Goal: Information Seeking & Learning: Learn about a topic

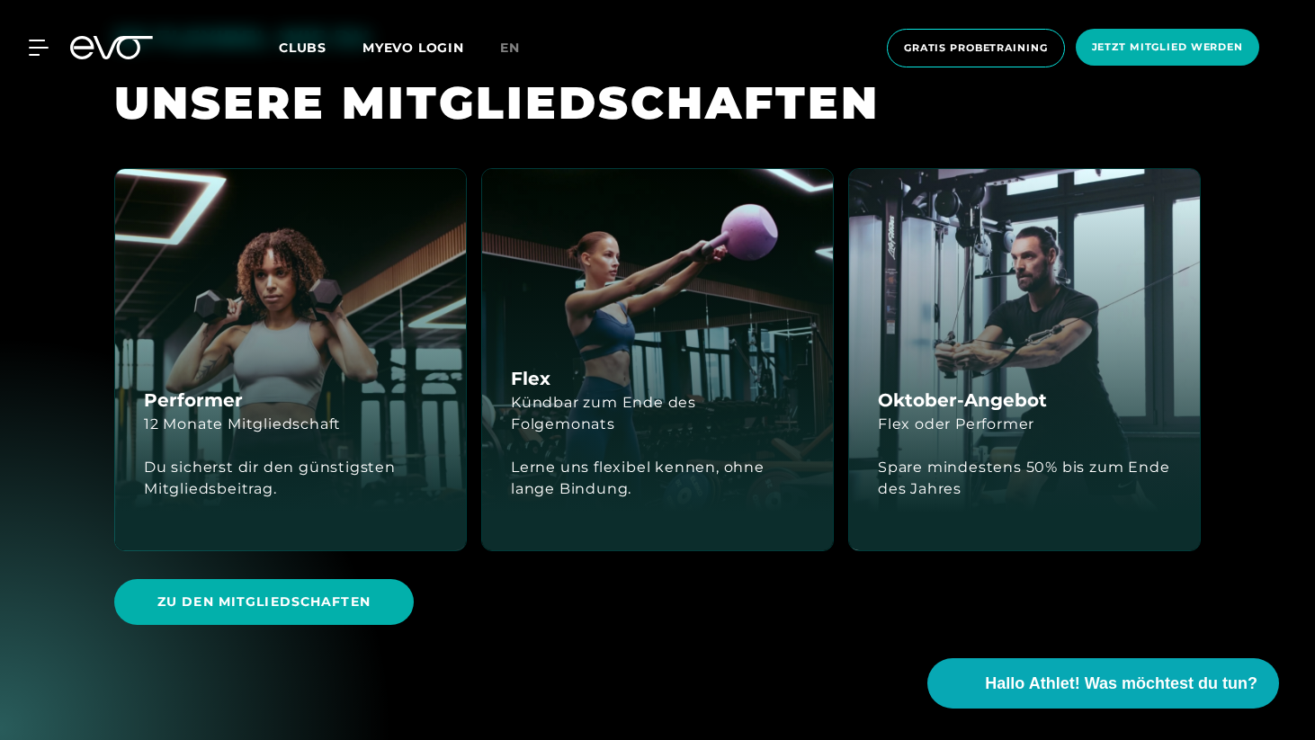
scroll to position [4120, 0]
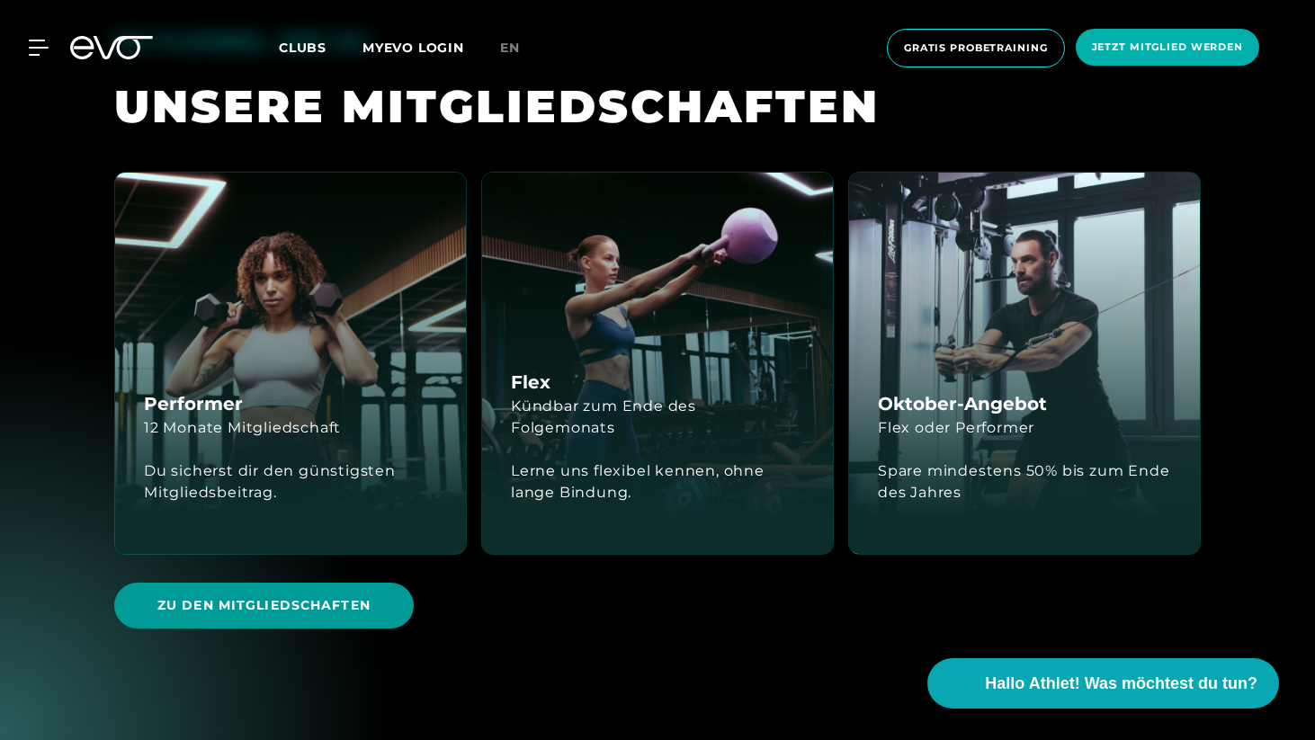
click at [388, 583] on span "Zu den Mitgliedschaften" at bounding box center [264, 606] width 300 height 46
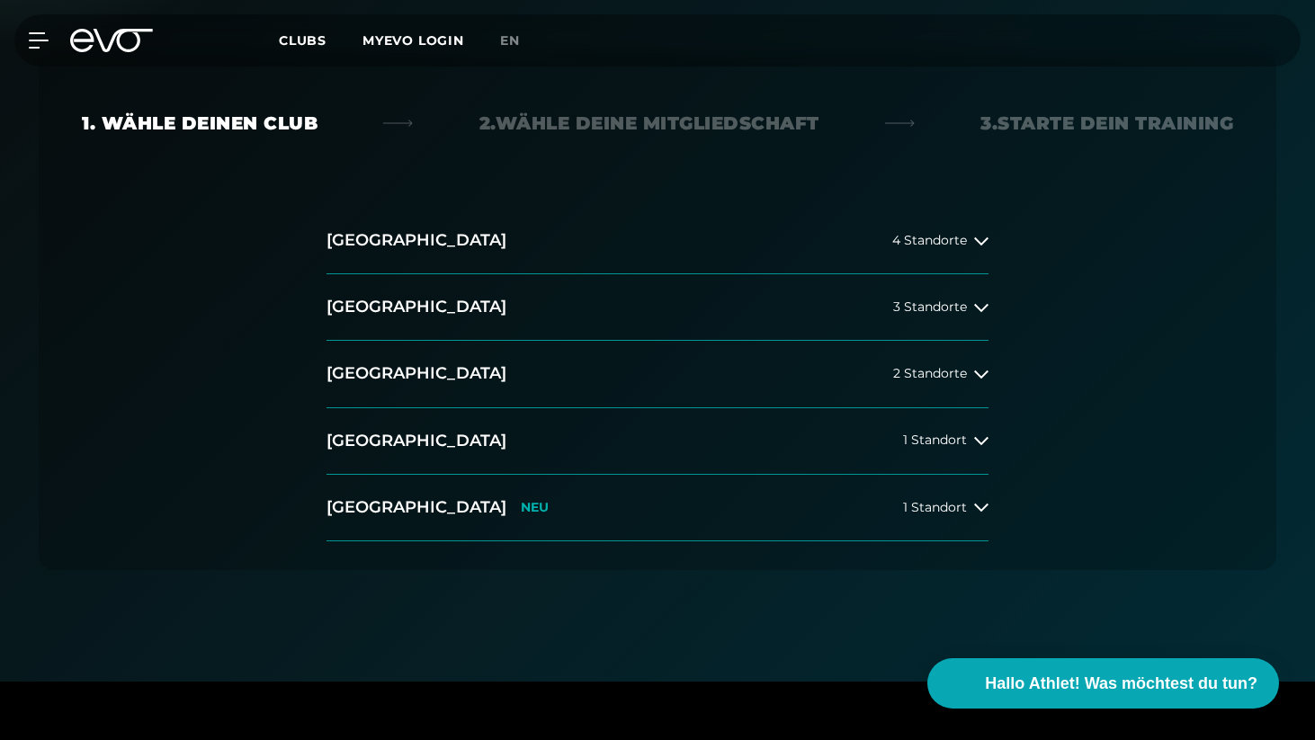
scroll to position [375, 0]
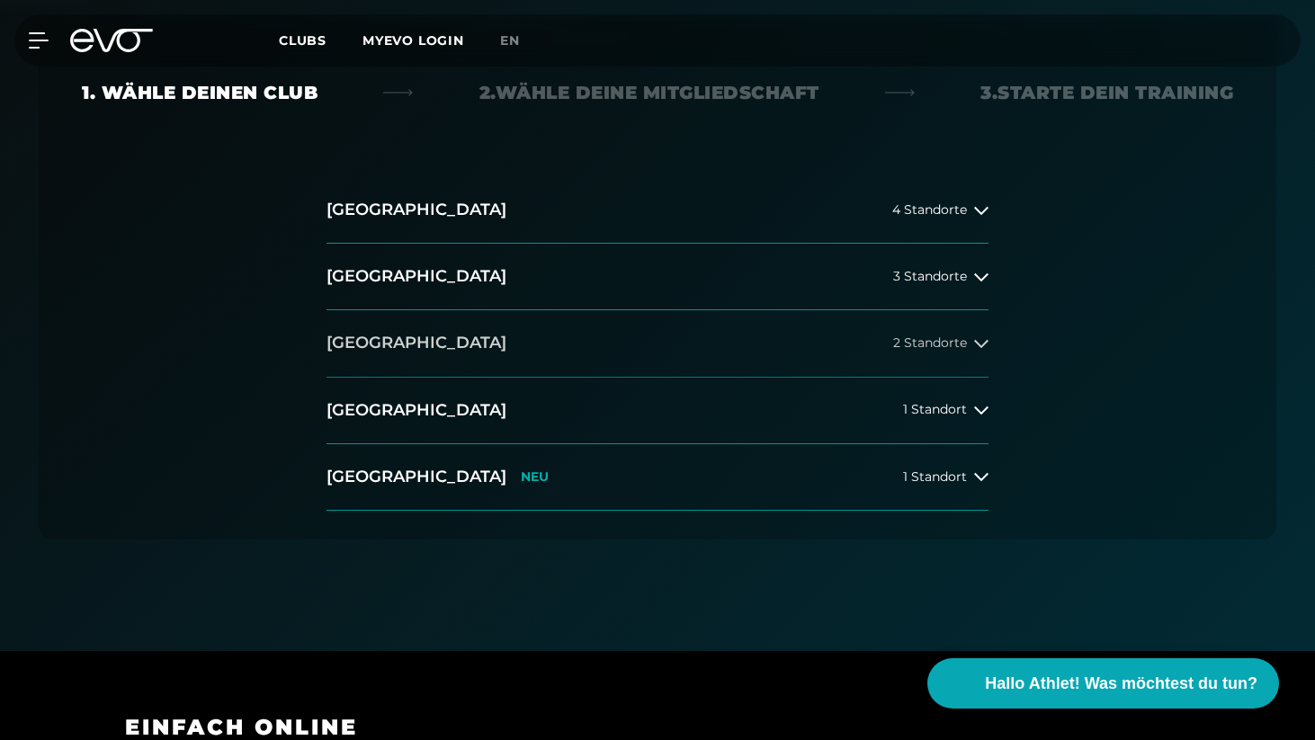
click at [442, 340] on button "[GEOGRAPHIC_DATA] 2 Standorte" at bounding box center [658, 343] width 662 height 67
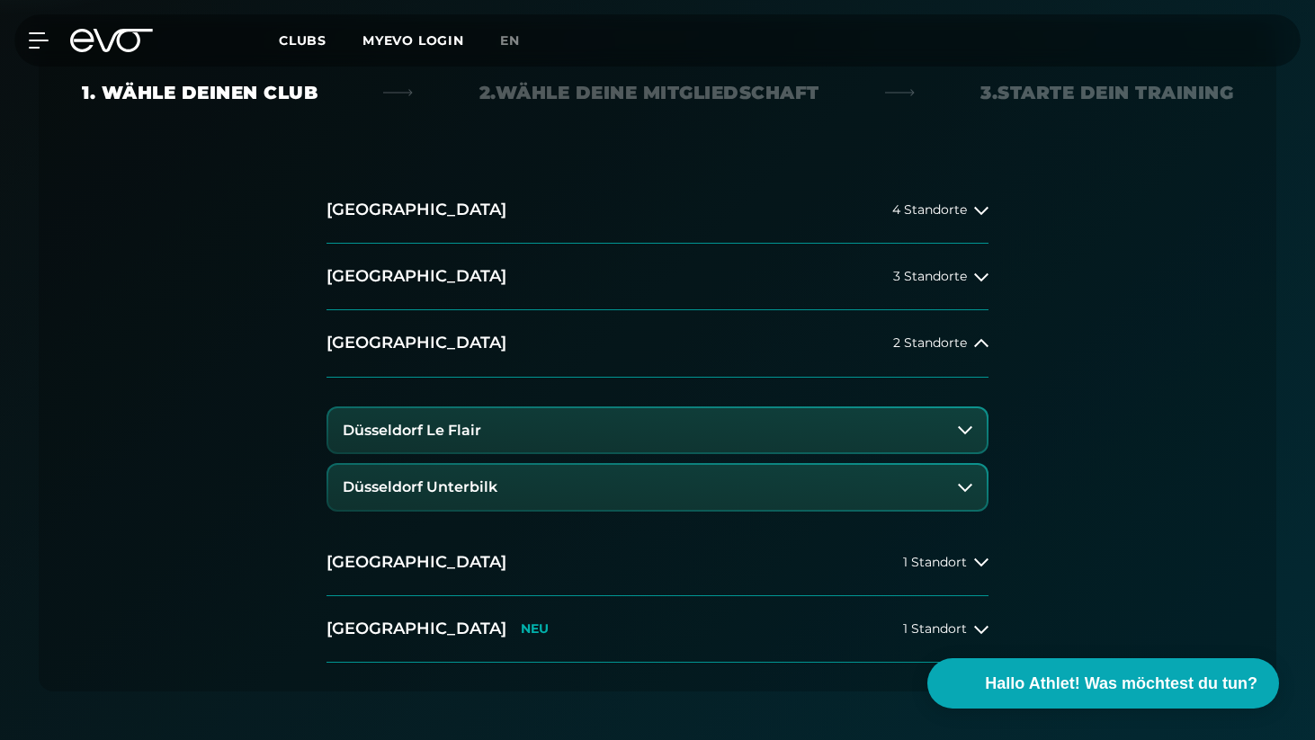
click at [498, 422] on button "Düsseldorf Le Flair" at bounding box center [657, 430] width 658 height 45
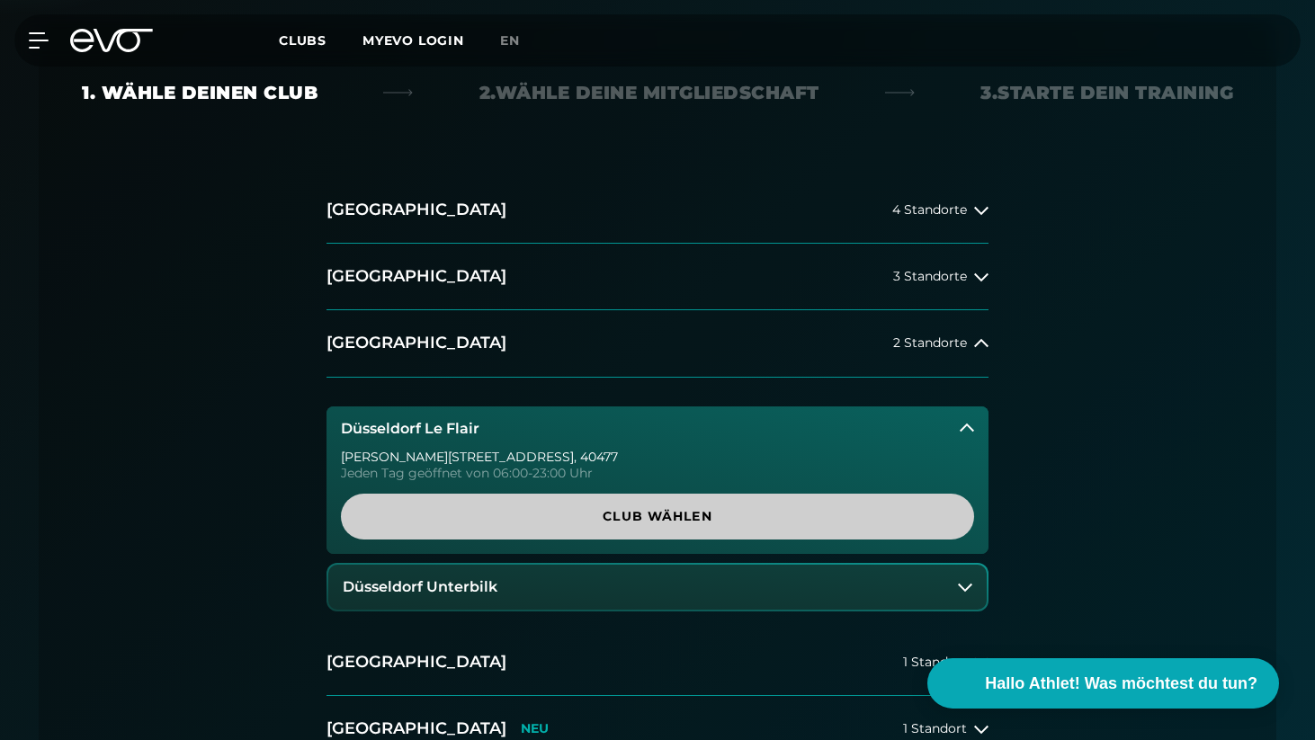
click at [597, 507] on span "Club wählen" at bounding box center [657, 516] width 547 height 19
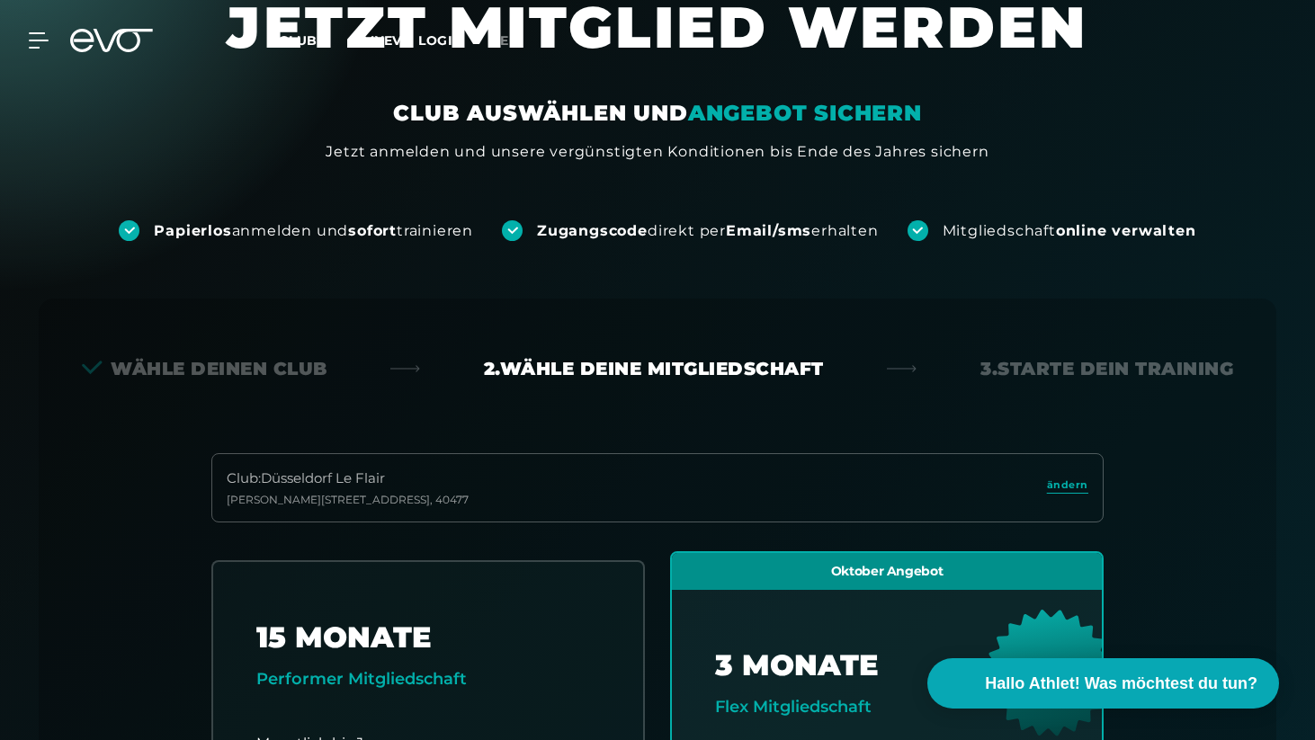
scroll to position [0, 0]
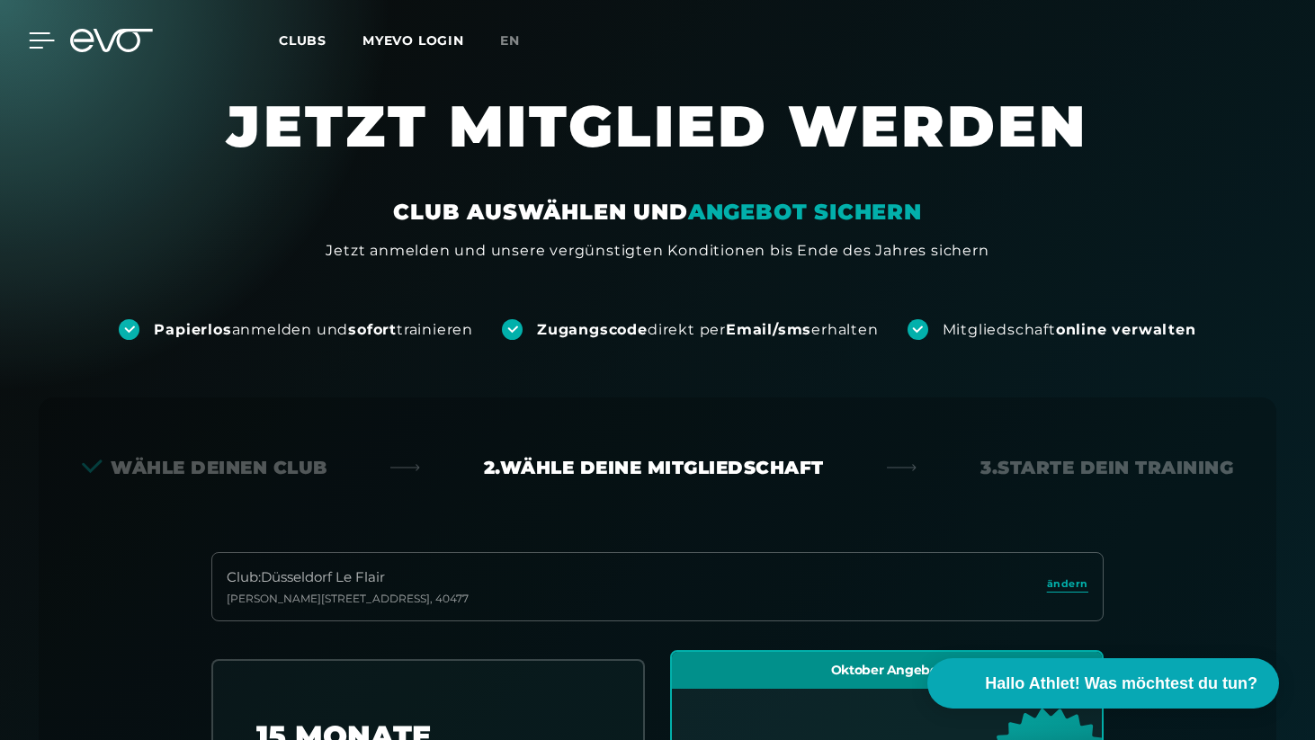
click at [40, 40] on icon at bounding box center [42, 40] width 25 height 14
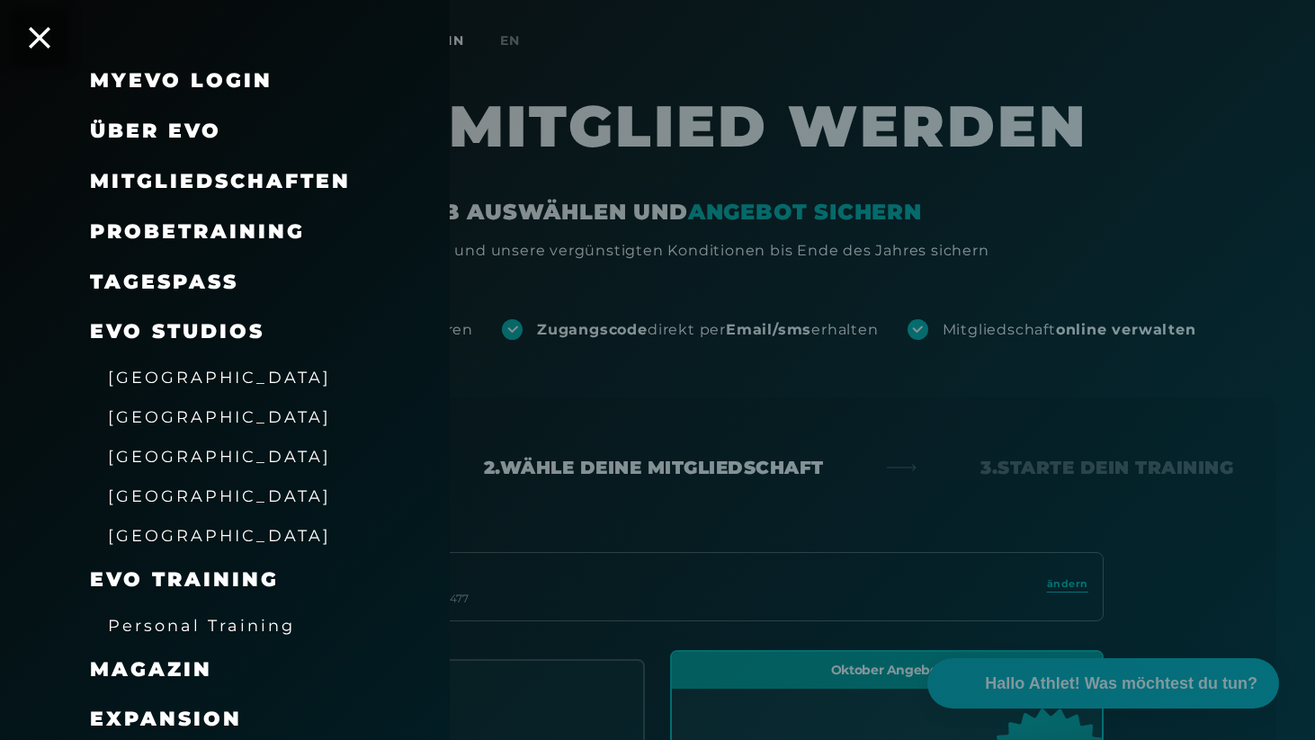
scroll to position [37, 0]
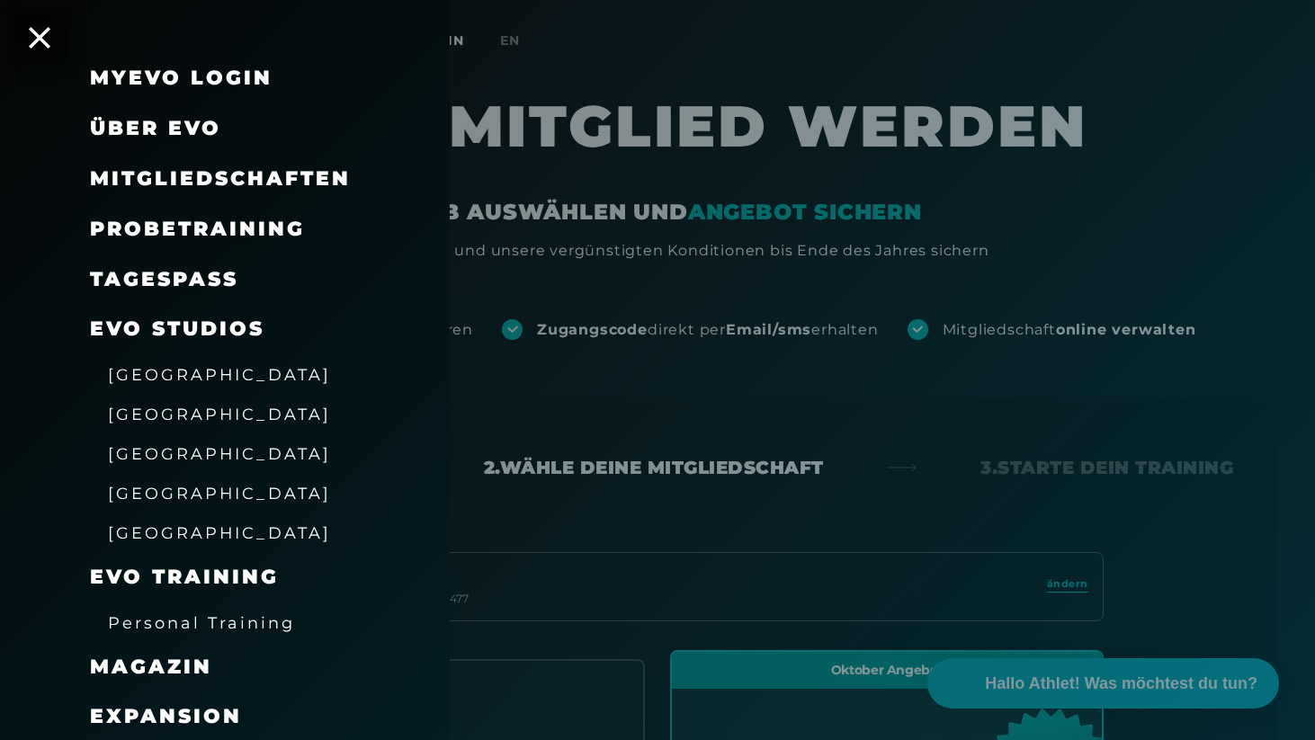
click at [198, 277] on link "TAGESPASS" at bounding box center [164, 279] width 148 height 24
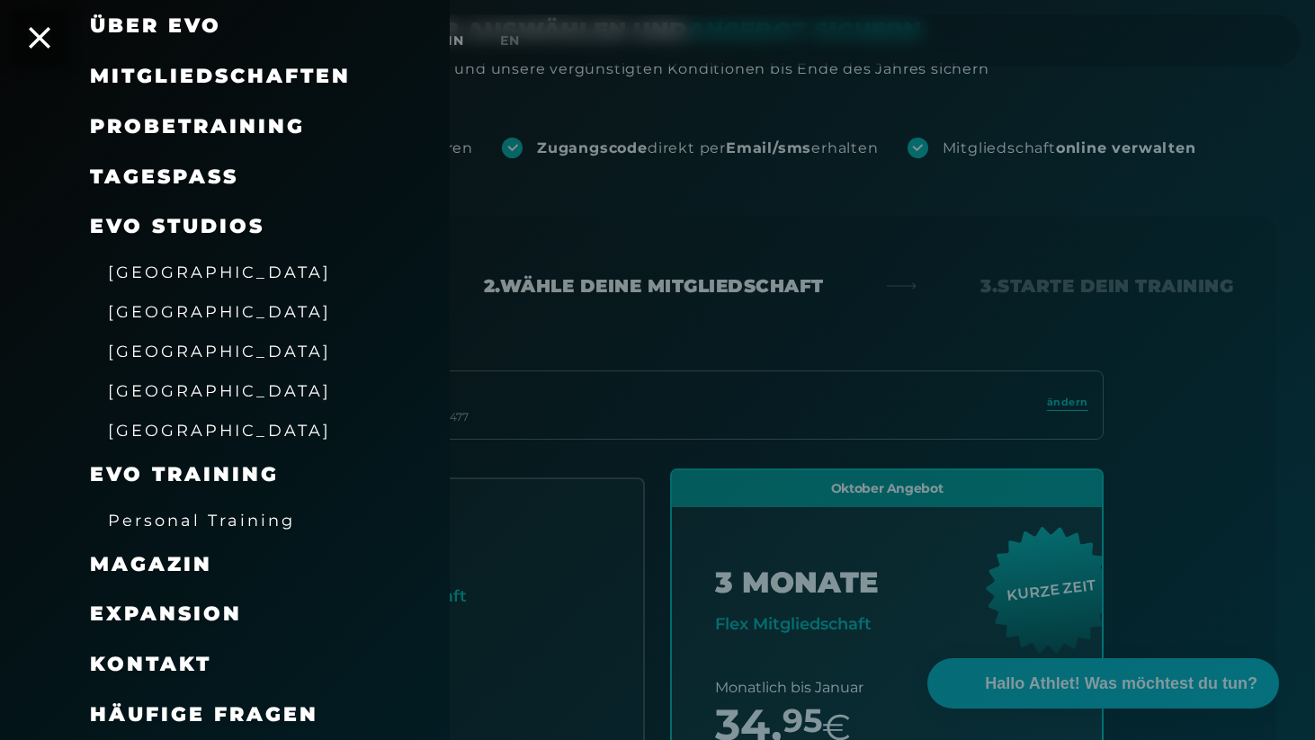
scroll to position [188, 0]
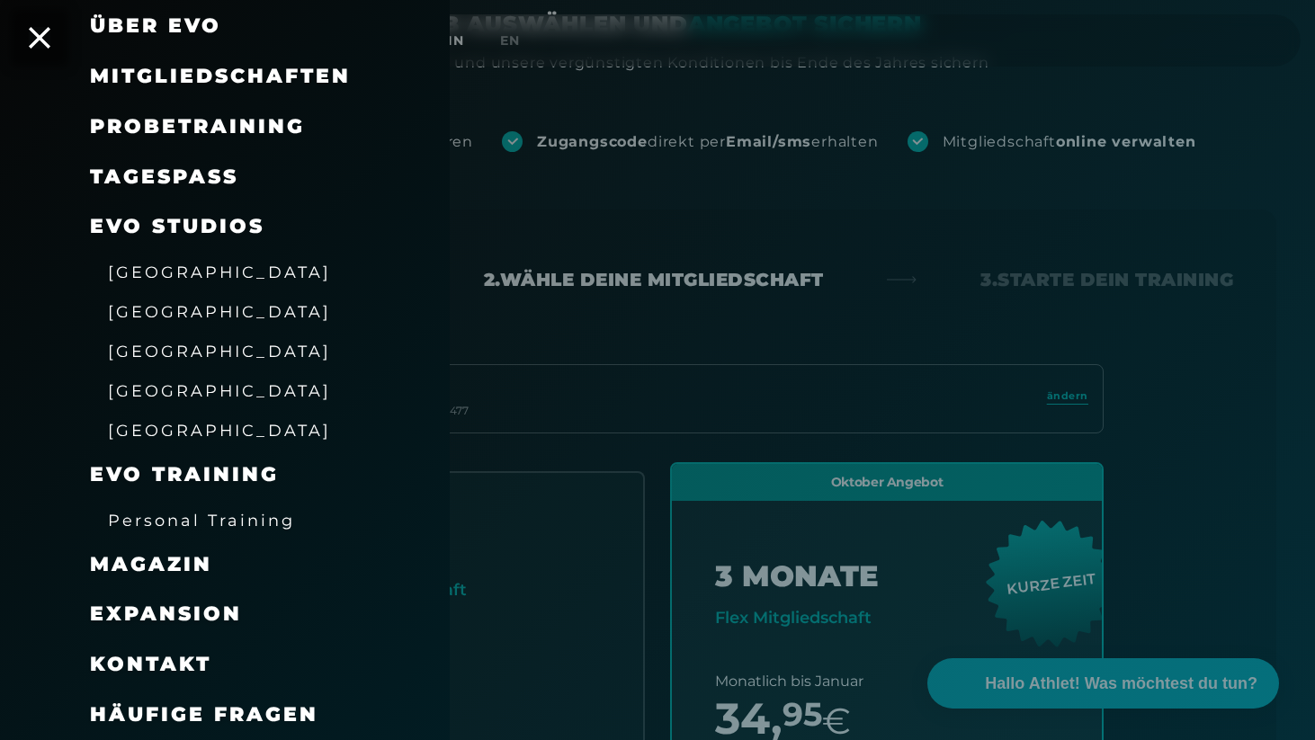
click at [150, 623] on span "Expansion" at bounding box center [166, 614] width 152 height 24
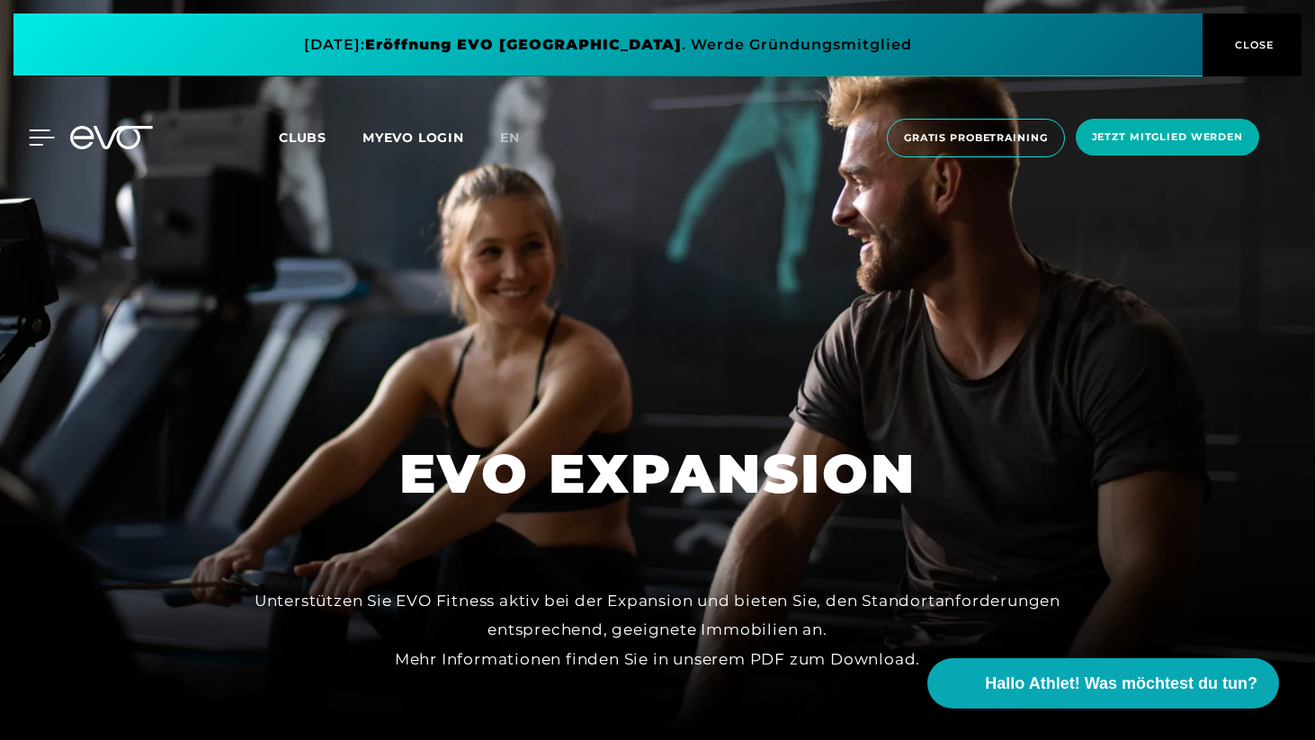
click at [45, 139] on icon at bounding box center [42, 138] width 26 height 16
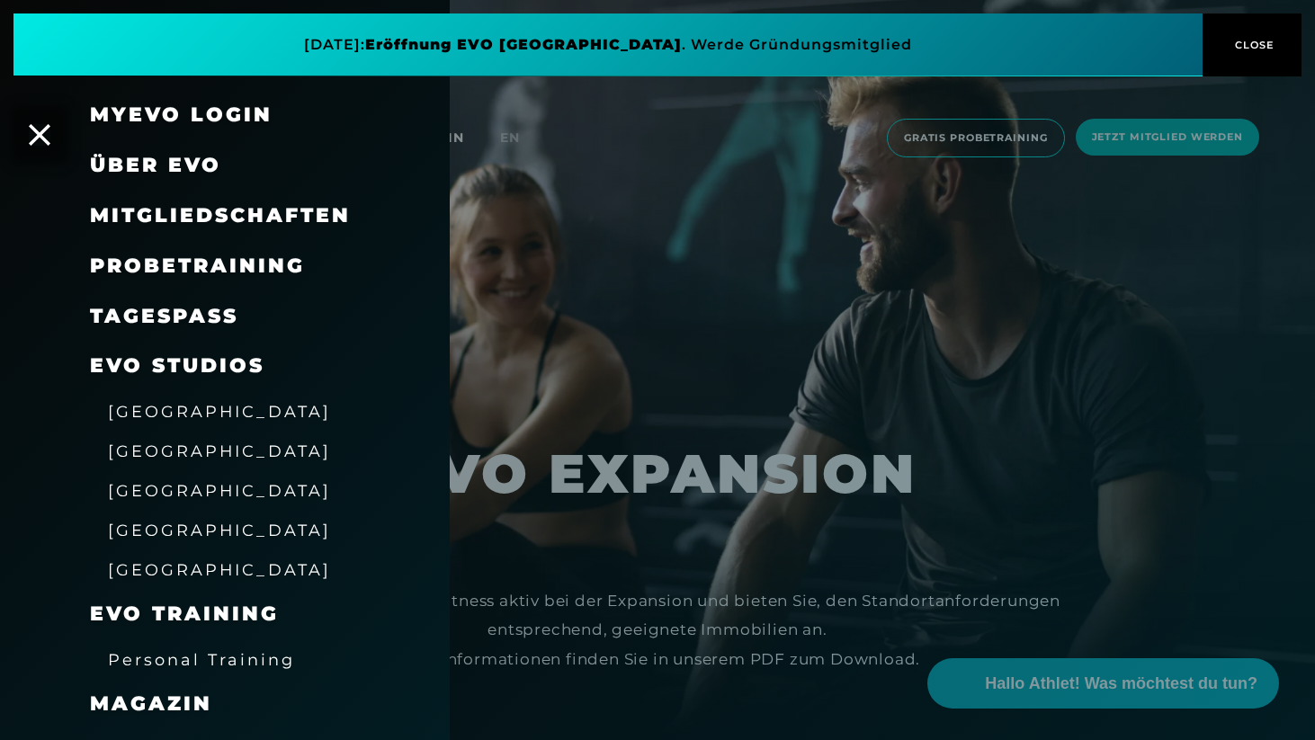
click at [229, 208] on span "Mitgliedschaften" at bounding box center [220, 215] width 261 height 24
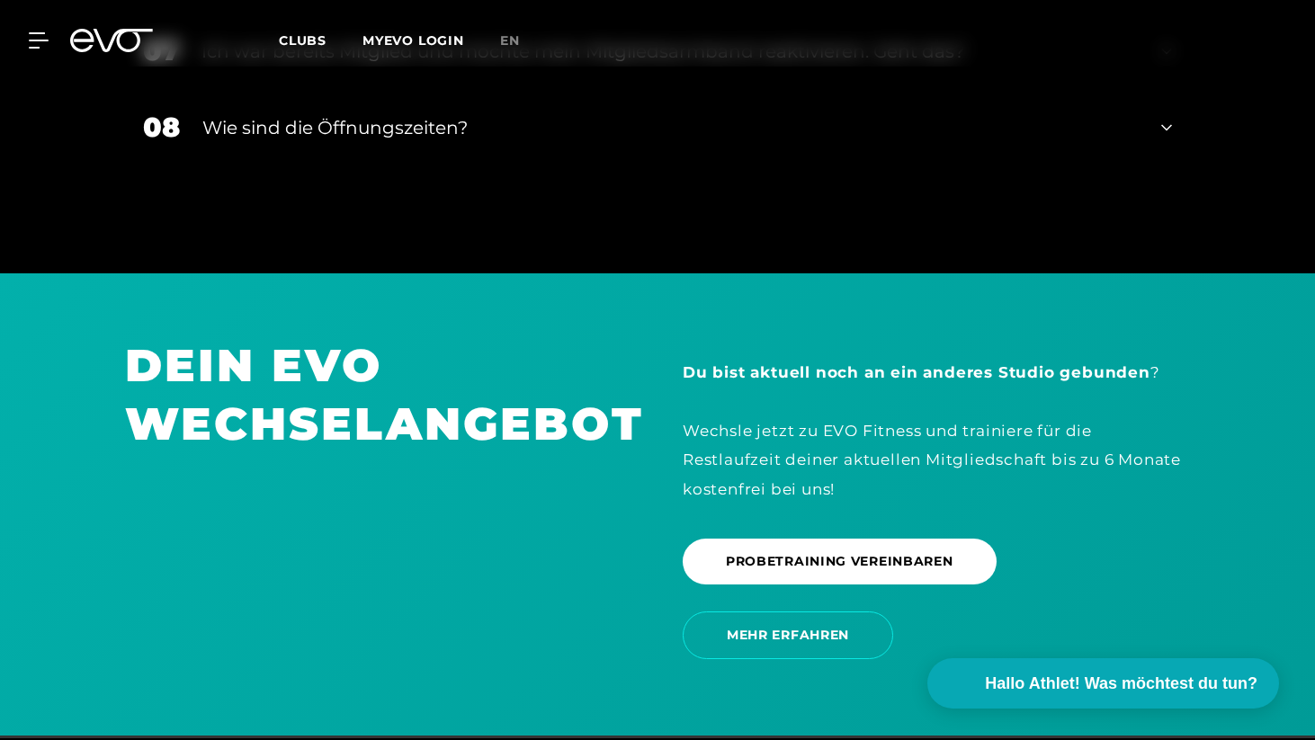
scroll to position [3758, 0]
